Goal: Task Accomplishment & Management: Manage account settings

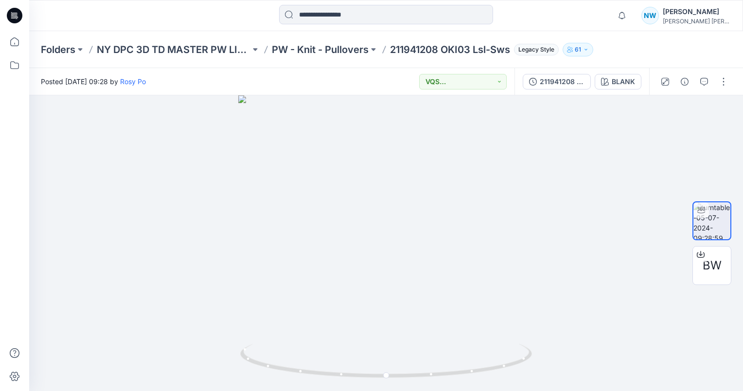
click at [349, 56] on div "Folders NY DPC 3D TD MASTER PW LIBRARY PW - Knit - Pullovers 211941208 OKI03 Ls…" at bounding box center [386, 49] width 714 height 37
click at [349, 53] on p "PW - Knit - Pullovers" at bounding box center [320, 50] width 97 height 14
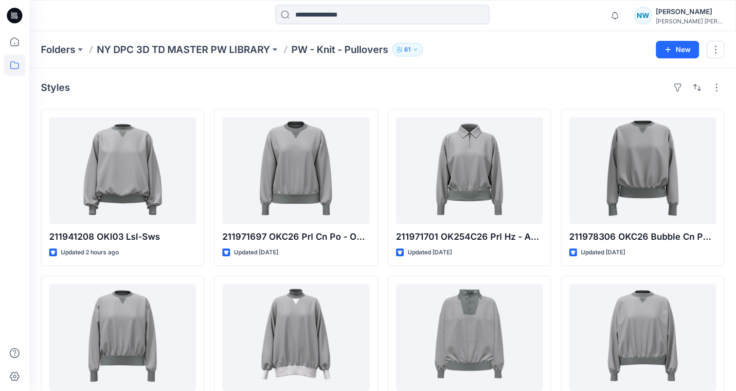
click at [410, 48] on p "61" at bounding box center [407, 49] width 6 height 11
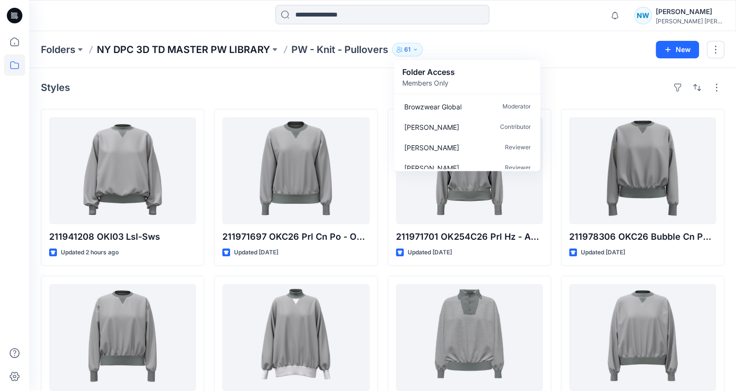
click at [242, 49] on p "NY DPC 3D TD MASTER PW LIBRARY" at bounding box center [183, 50] width 173 height 14
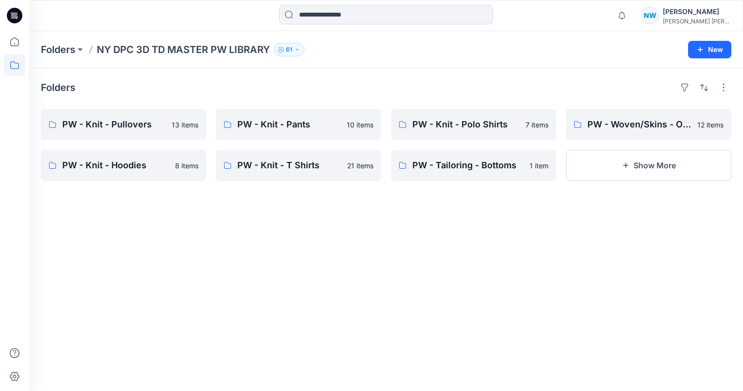
click at [300, 47] on icon "button" at bounding box center [297, 50] width 6 height 6
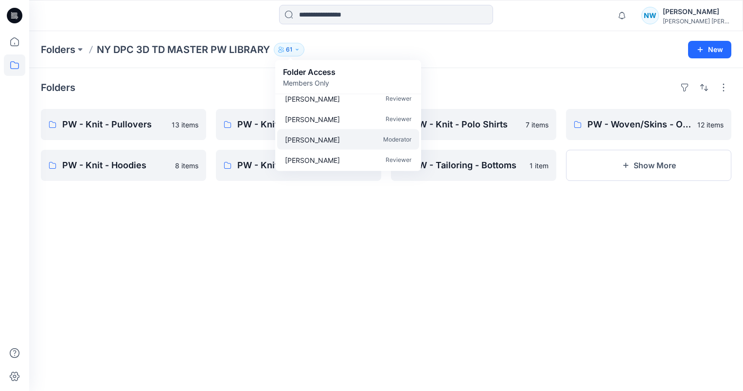
scroll to position [97, 0]
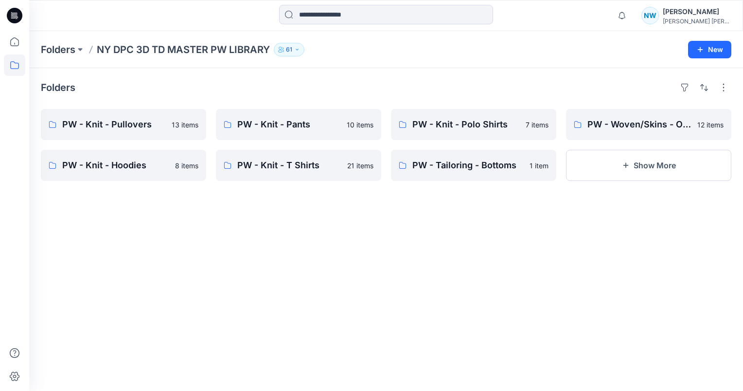
click at [290, 51] on p "61" at bounding box center [289, 49] width 6 height 11
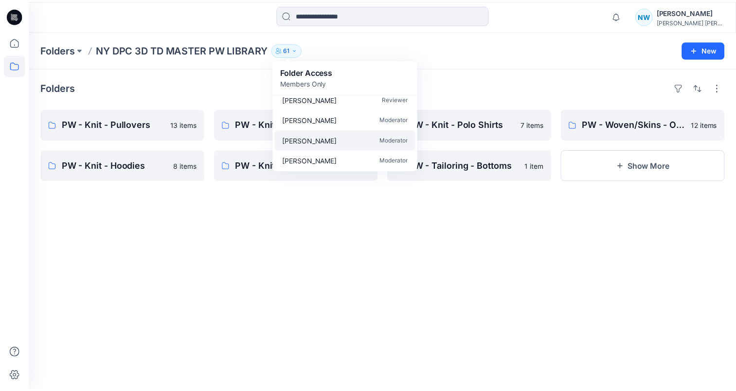
scroll to position [1173, 0]
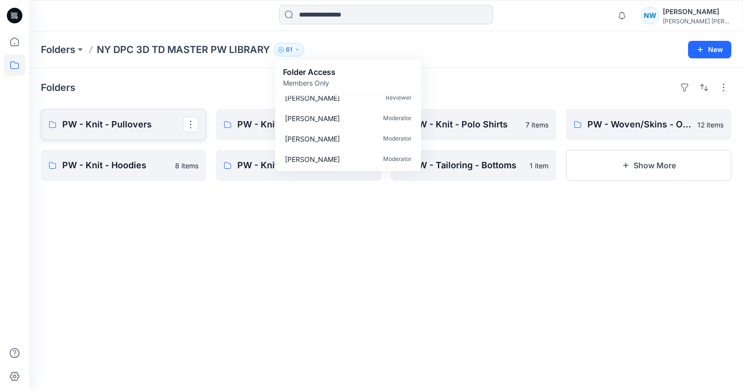
click at [158, 130] on p "PW - Knit - Pullovers" at bounding box center [122, 125] width 121 height 14
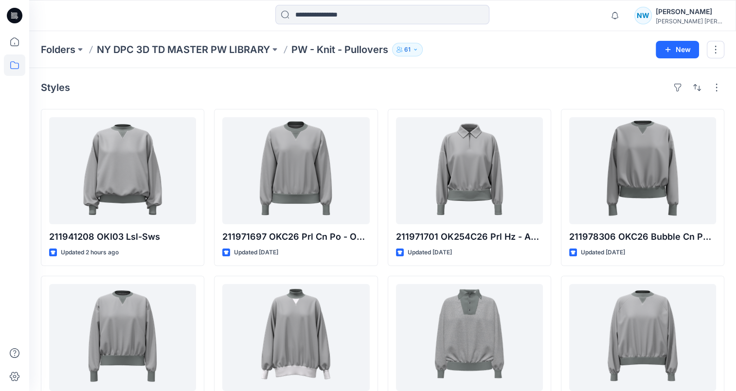
click at [409, 49] on p "61" at bounding box center [407, 49] width 6 height 11
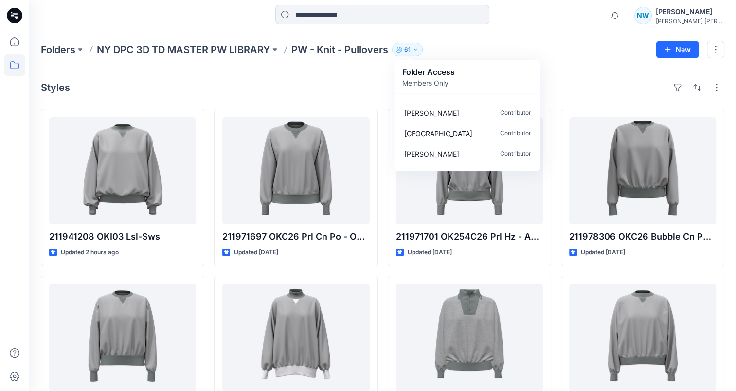
scroll to position [778, 0]
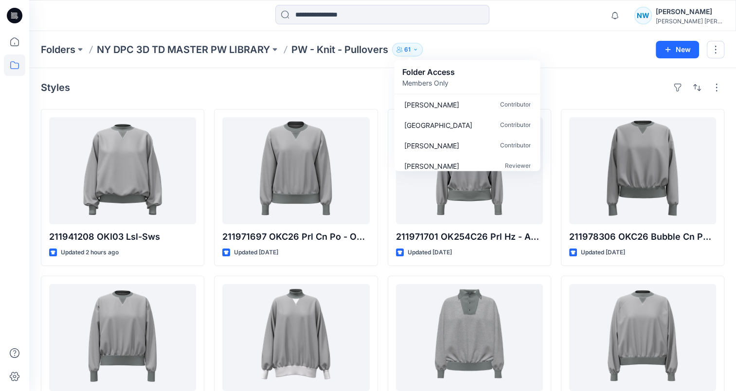
click at [578, 101] on div "Styles 211941208 OKI03 Lsl-Sws Updated 2 hours ago 211972697 OK254C26 Gd Bubble…" at bounding box center [382, 357] width 707 height 578
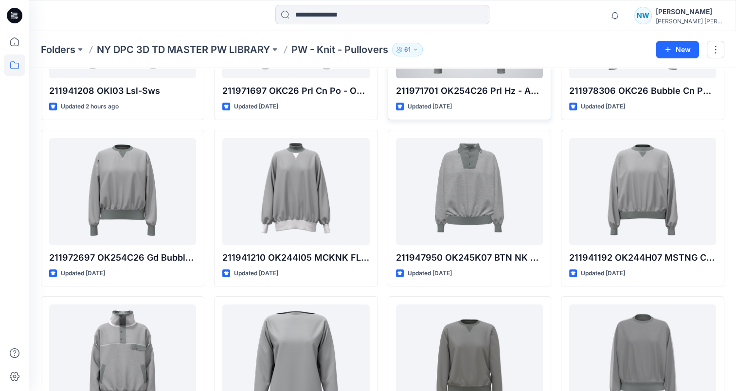
scroll to position [49, 0]
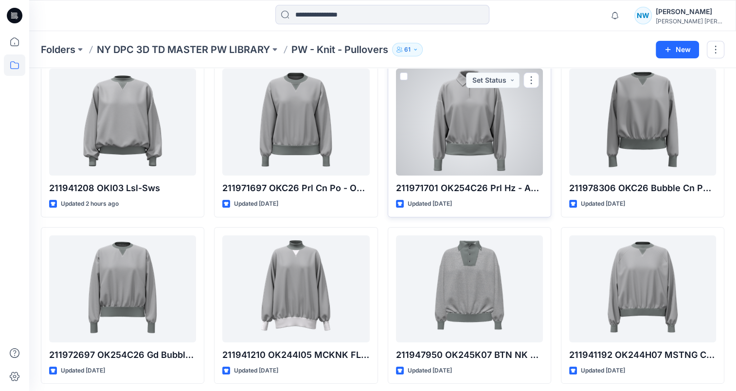
click at [498, 112] on div at bounding box center [469, 122] width 147 height 107
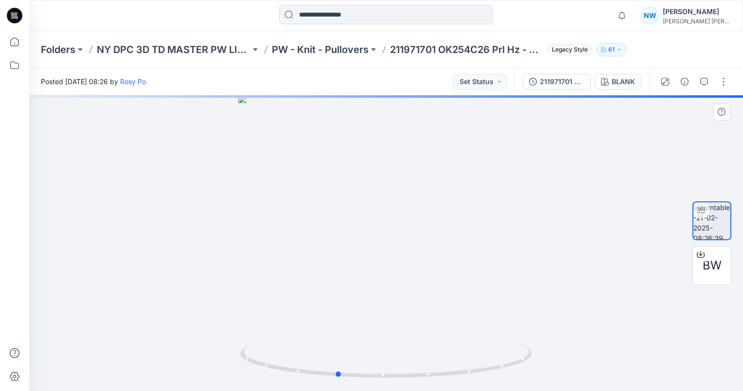
drag, startPoint x: 404, startPoint y: 181, endPoint x: 357, endPoint y: 197, distance: 49.4
click at [357, 197] on div at bounding box center [386, 243] width 714 height 296
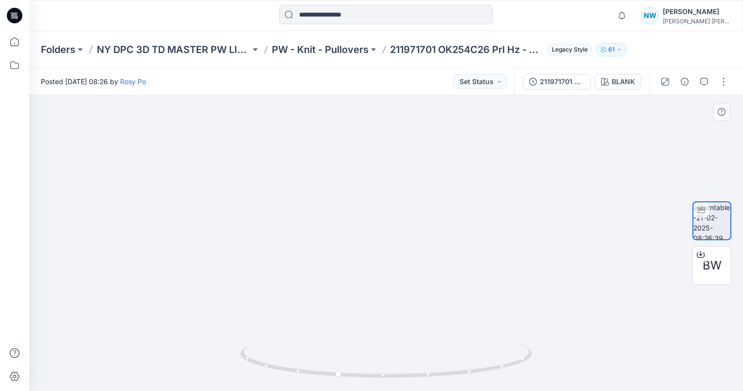
drag, startPoint x: 433, startPoint y: 146, endPoint x: 419, endPoint y: 149, distance: 13.9
click at [430, 147] on img at bounding box center [386, 209] width 432 height 364
drag, startPoint x: 387, startPoint y: 154, endPoint x: 411, endPoint y: 166, distance: 27.4
click at [334, 161] on img at bounding box center [386, 213] width 432 height 355
drag, startPoint x: 444, startPoint y: 195, endPoint x: 371, endPoint y: 205, distance: 74.0
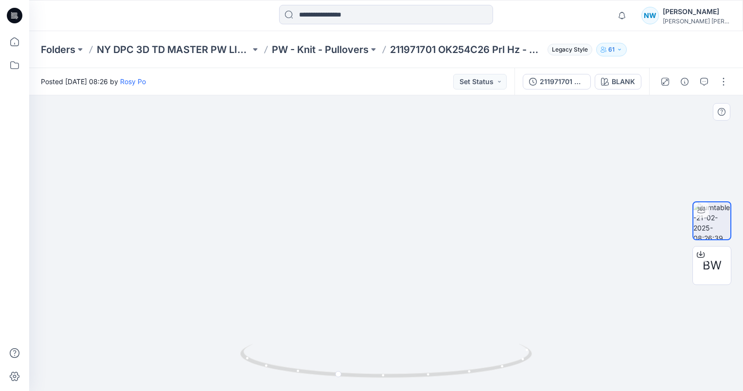
click at [371, 205] on img at bounding box center [386, 218] width 432 height 345
drag, startPoint x: 515, startPoint y: 215, endPoint x: 445, endPoint y: 216, distance: 69.1
click at [445, 216] on img at bounding box center [386, 221] width 432 height 340
drag, startPoint x: 425, startPoint y: 212, endPoint x: 444, endPoint y: 213, distance: 19.5
click at [444, 212] on img at bounding box center [386, 219] width 432 height 343
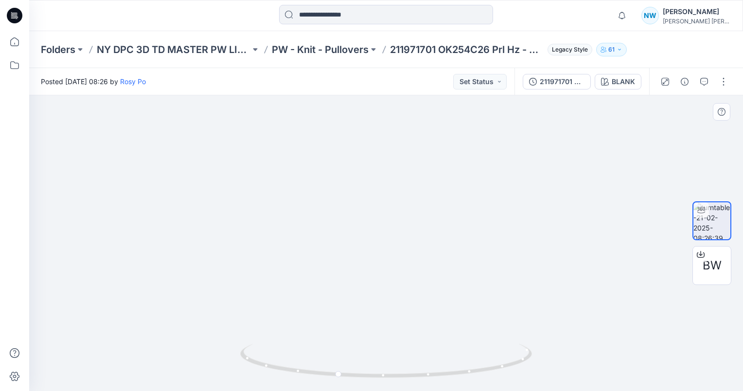
drag, startPoint x: 444, startPoint y: 211, endPoint x: 384, endPoint y: 213, distance: 59.4
click at [384, 213] on img at bounding box center [386, 221] width 432 height 340
drag, startPoint x: 395, startPoint y: 239, endPoint x: 380, endPoint y: 240, distance: 15.6
click at [380, 240] on img at bounding box center [386, 221] width 432 height 340
drag, startPoint x: 355, startPoint y: 236, endPoint x: 426, endPoint y: 227, distance: 70.7
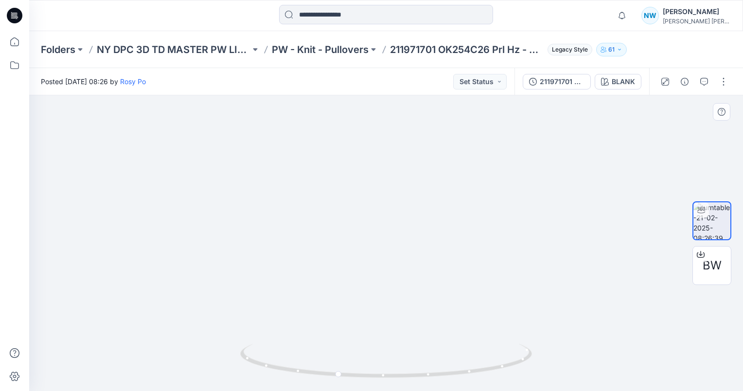
click at [452, 227] on img at bounding box center [386, 216] width 432 height 350
drag, startPoint x: 274, startPoint y: 182, endPoint x: 320, endPoint y: 203, distance: 51.0
click at [334, 196] on img at bounding box center [386, 221] width 432 height 339
drag, startPoint x: 339, startPoint y: 374, endPoint x: 592, endPoint y: 327, distance: 257.2
click at [606, 336] on div at bounding box center [386, 243] width 714 height 296
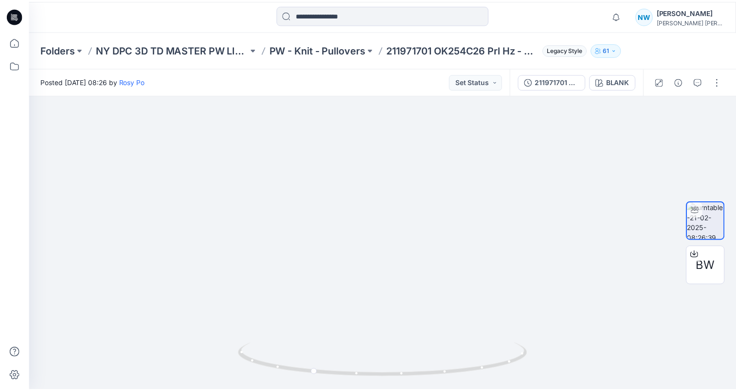
scroll to position [49, 0]
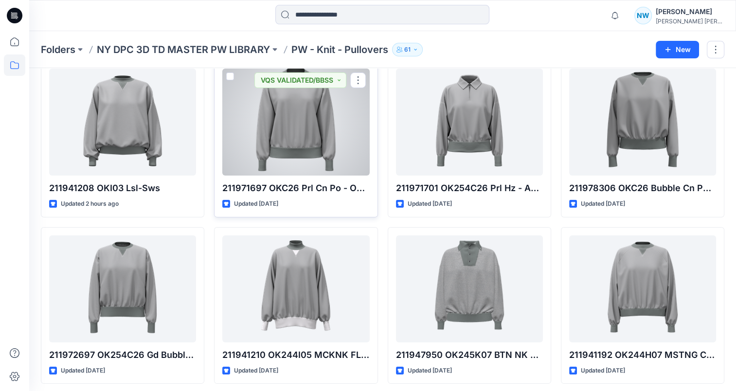
click at [318, 106] on div at bounding box center [295, 122] width 147 height 107
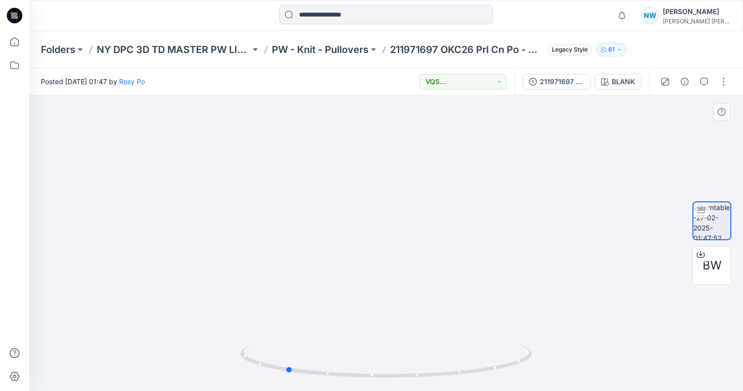
drag, startPoint x: 434, startPoint y: 265, endPoint x: 333, endPoint y: 296, distance: 105.8
click at [333, 297] on div at bounding box center [386, 243] width 714 height 296
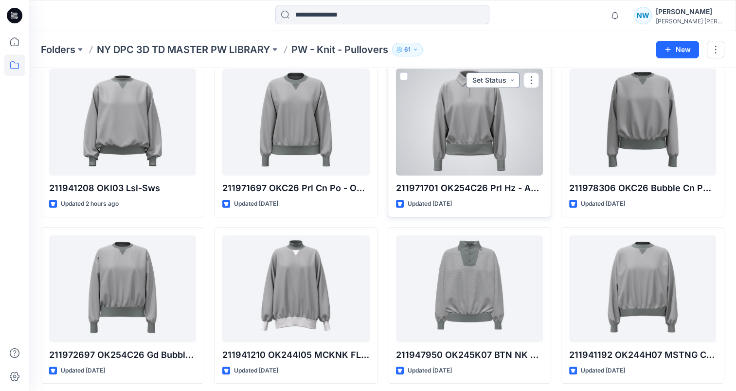
click at [477, 82] on button "Set Status" at bounding box center [492, 80] width 53 height 16
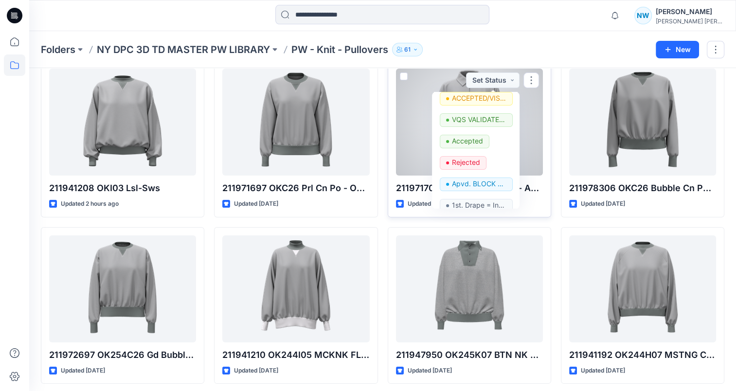
click at [426, 126] on div at bounding box center [469, 122] width 147 height 107
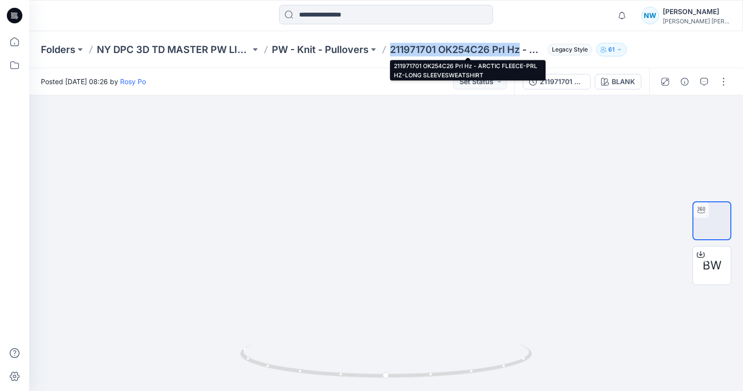
drag, startPoint x: 388, startPoint y: 50, endPoint x: 521, endPoint y: 47, distance: 133.3
click at [521, 47] on div "Folders NY DPC 3D TD MASTER PW LIBRARY PW - Knit - Pullovers 211971701 OK254C26…" at bounding box center [348, 50] width 615 height 14
copy p "211971701 OK254C26 Prl Hz"
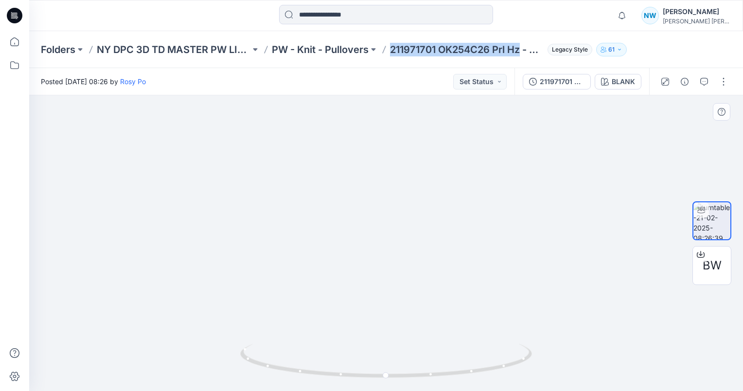
drag, startPoint x: 489, startPoint y: 124, endPoint x: 422, endPoint y: 150, distance: 72.3
click at [547, 143] on img at bounding box center [386, 232] width 378 height 318
click at [361, 52] on p "PW - Knit - Pullovers" at bounding box center [320, 50] width 97 height 14
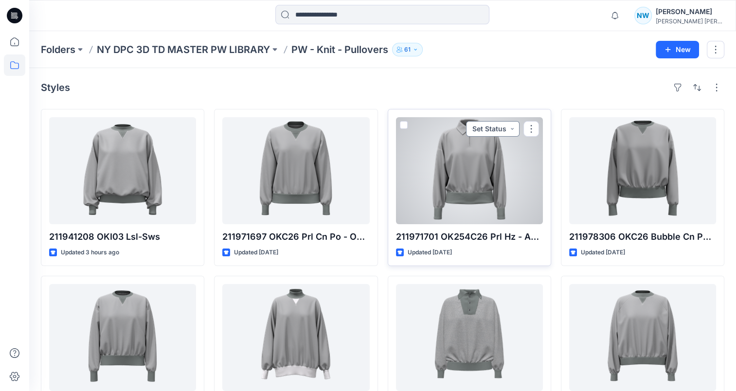
click at [503, 126] on button "Set Status" at bounding box center [492, 129] width 53 height 16
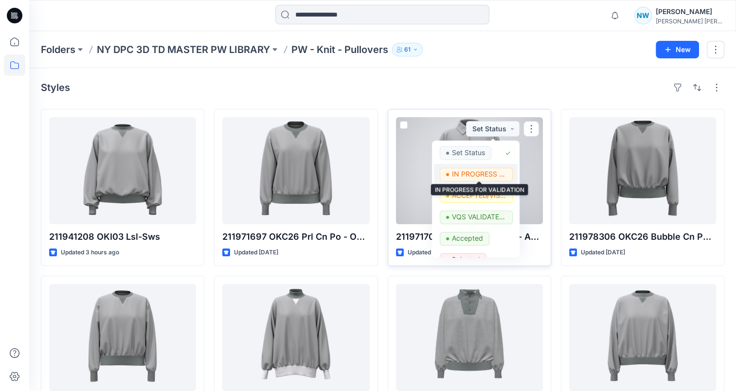
click at [489, 174] on p "IN PROGRESS FOR VALIDATION" at bounding box center [479, 174] width 54 height 13
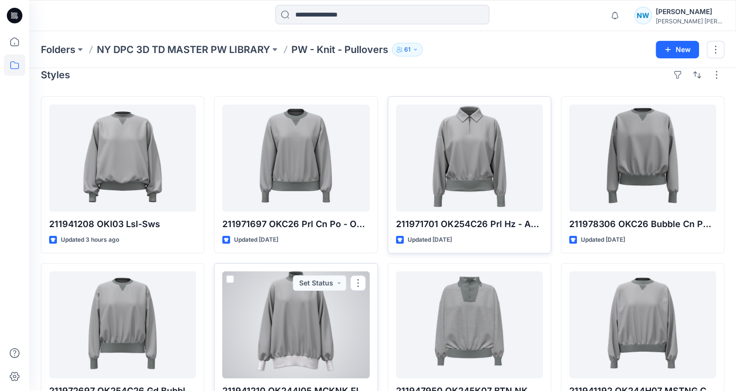
scroll to position [11, 0]
